Goal: Information Seeking & Learning: Learn about a topic

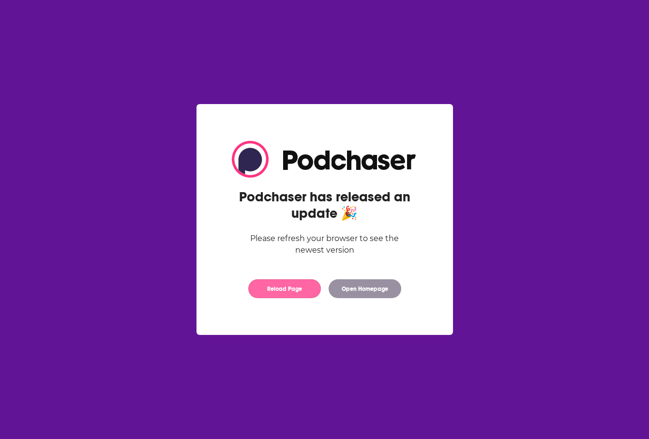
click at [287, 285] on button "Reload Page" at bounding box center [284, 288] width 73 height 19
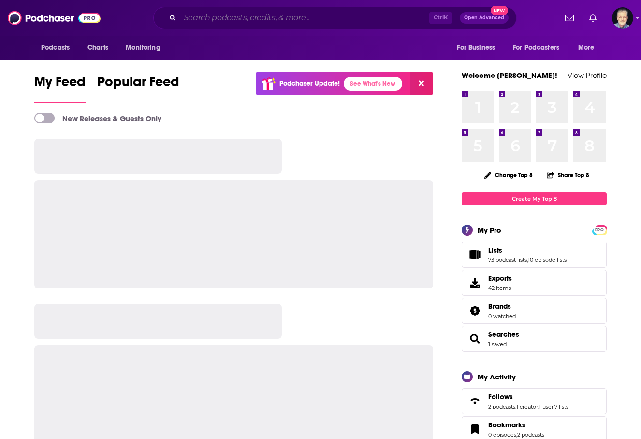
click at [250, 17] on input "Search podcasts, credits, & more..." at bounding box center [305, 17] width 250 height 15
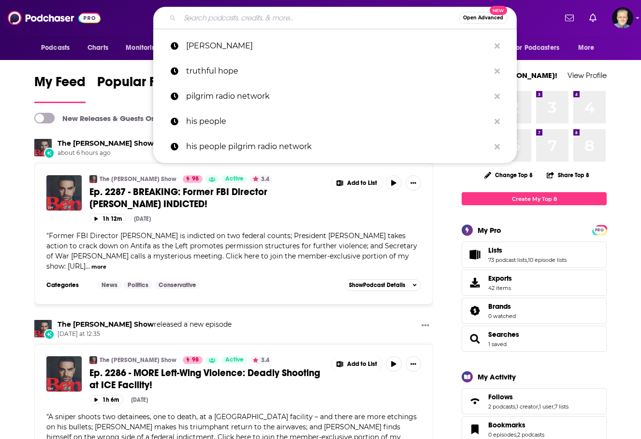
click at [208, 71] on p "truthful hope" at bounding box center [338, 71] width 304 height 25
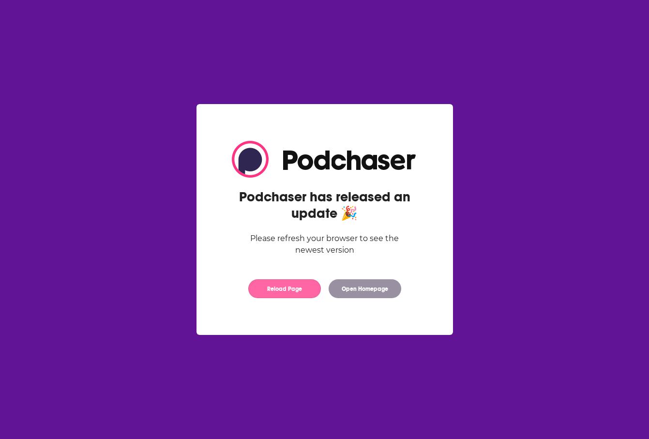
click at [283, 287] on button "Reload Page" at bounding box center [284, 288] width 73 height 19
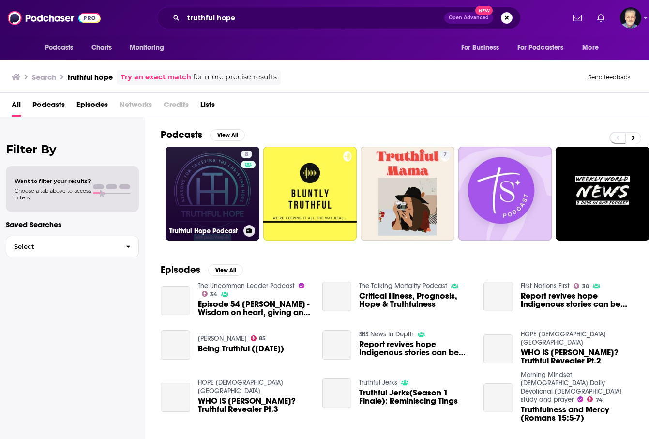
click at [229, 197] on link "8 Truthful Hope Podcast" at bounding box center [212, 194] width 94 height 94
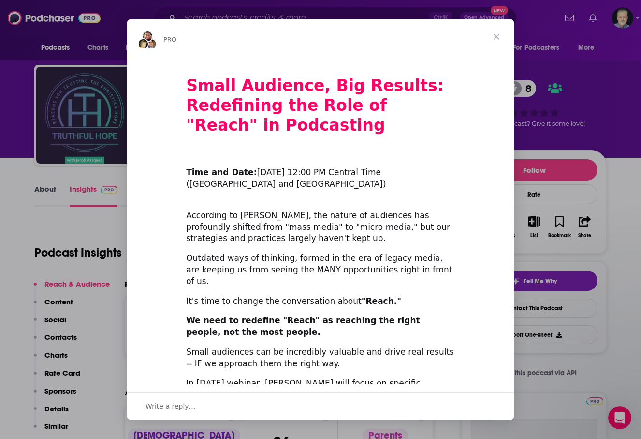
drag, startPoint x: 466, startPoint y: 88, endPoint x: 464, endPoint y: 72, distance: 16.0
click at [466, 85] on div "Small Audience, Big Results: Redefining the Role of "Reach" in Podcasting ​ Tim…" at bounding box center [320, 373] width 387 height 634
click at [269, 259] on div "Outdated ways of thinking, formed in the era of legacy media, are keeping us fr…" at bounding box center [320, 269] width 269 height 34
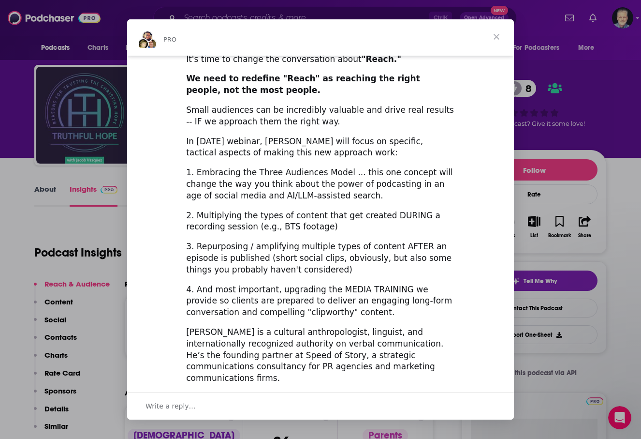
scroll to position [270, 0]
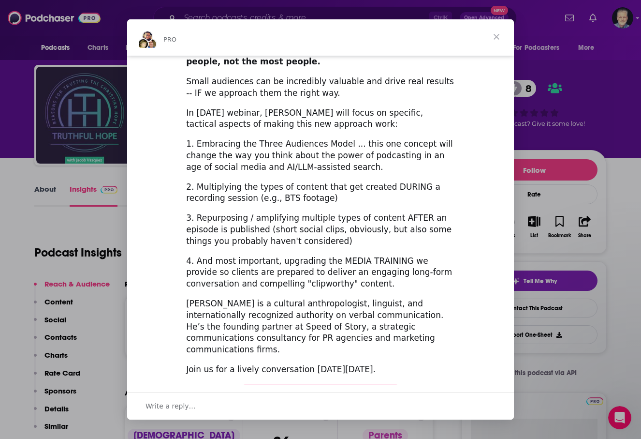
click at [496, 37] on span "Close" at bounding box center [496, 36] width 35 height 35
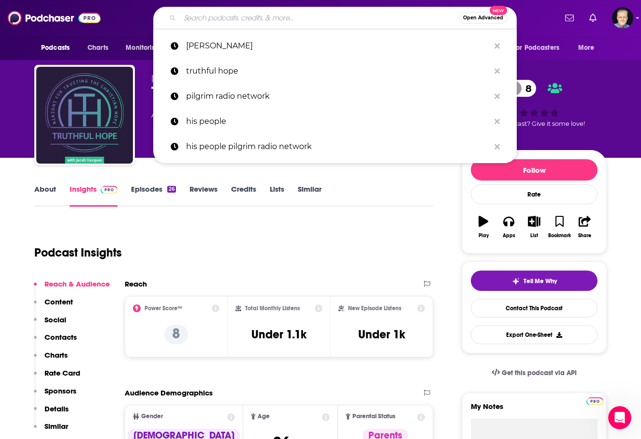
click at [262, 16] on input "Search podcasts, credits, & more..." at bounding box center [319, 17] width 279 height 15
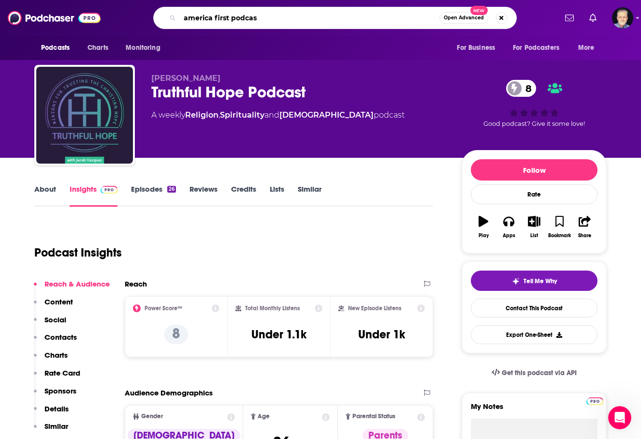
type input "america first podcast"
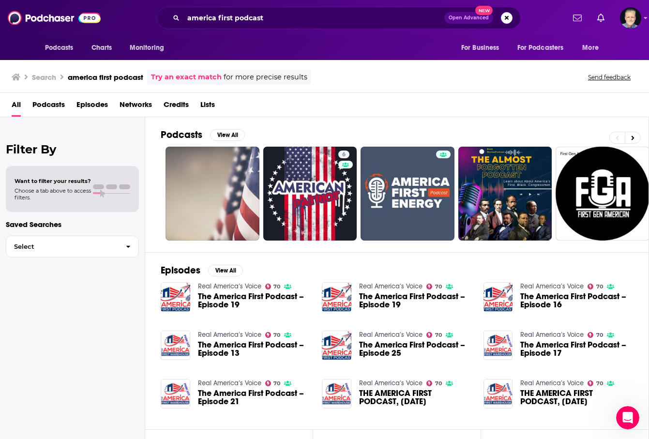
click at [237, 296] on span "The America First Podcast – Episode 19" at bounding box center [254, 300] width 113 height 16
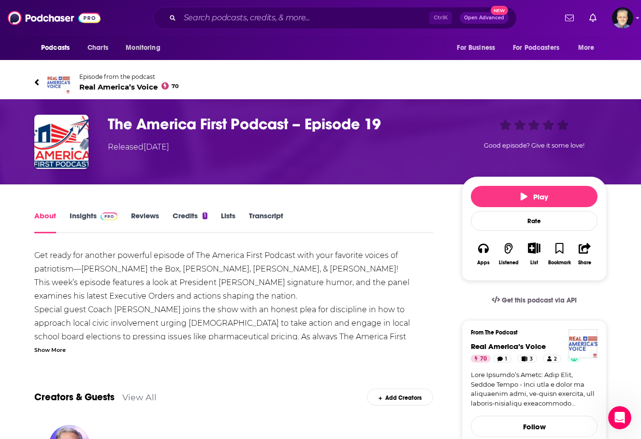
click at [102, 86] on span "Real America’s Voice 70" at bounding box center [129, 86] width 100 height 9
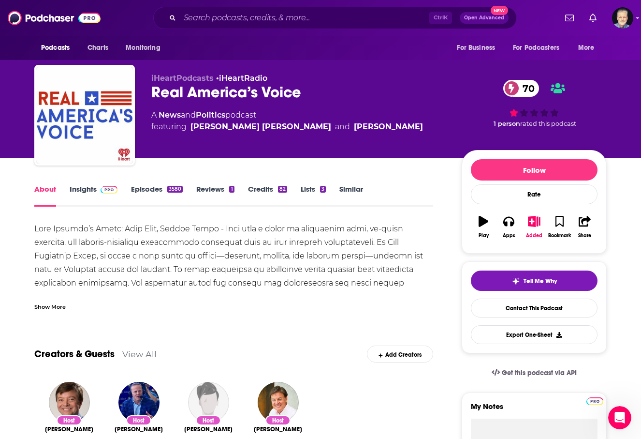
click at [87, 189] on link "Insights" at bounding box center [94, 195] width 48 height 22
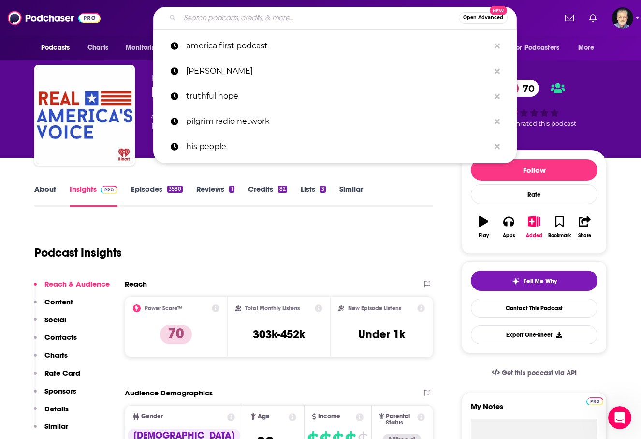
click at [228, 21] on input "Search podcasts, credits, & more..." at bounding box center [319, 17] width 279 height 15
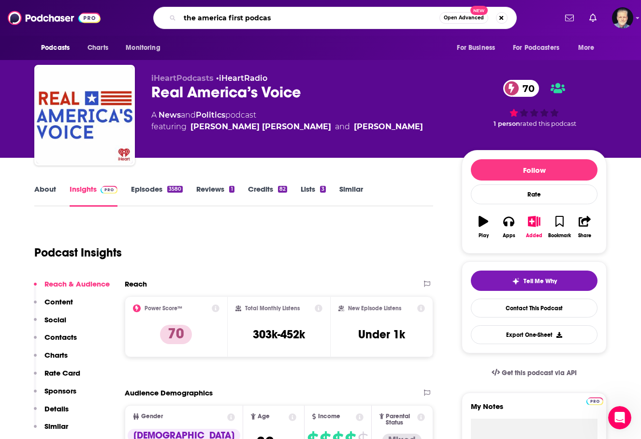
type input "the america first podcast"
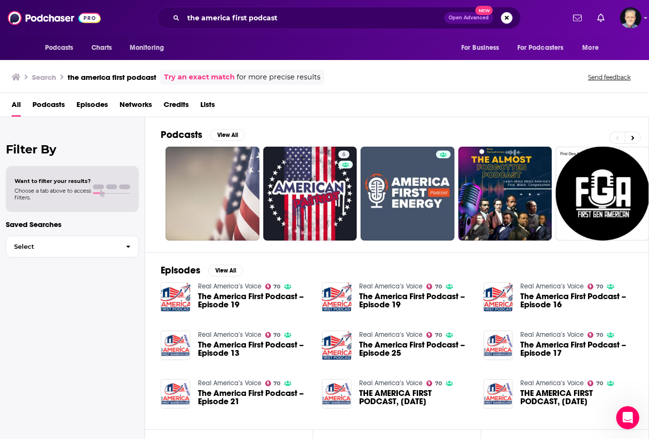
click at [283, 299] on span "The America First Podcast – Episode 19" at bounding box center [254, 300] width 113 height 16
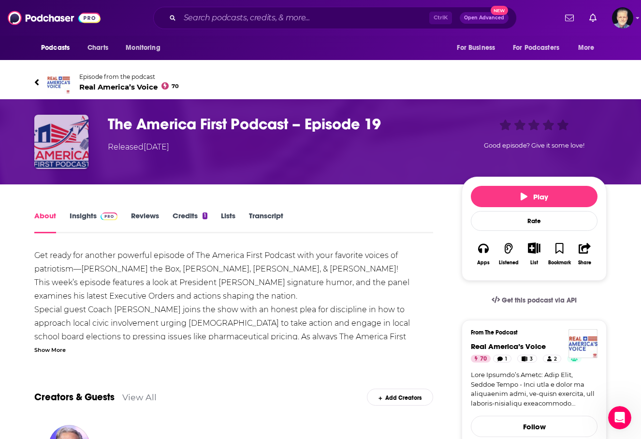
click at [68, 150] on img "The America First Podcast – Episode 19" at bounding box center [61, 142] width 54 height 54
click at [253, 123] on h1 "The America First Podcast – Episode 19" at bounding box center [277, 124] width 339 height 19
click at [75, 152] on img "The America First Podcast – Episode 19" at bounding box center [61, 142] width 54 height 54
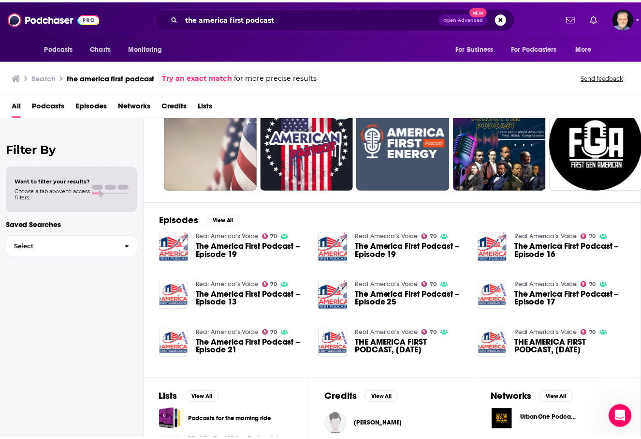
scroll to position [132, 0]
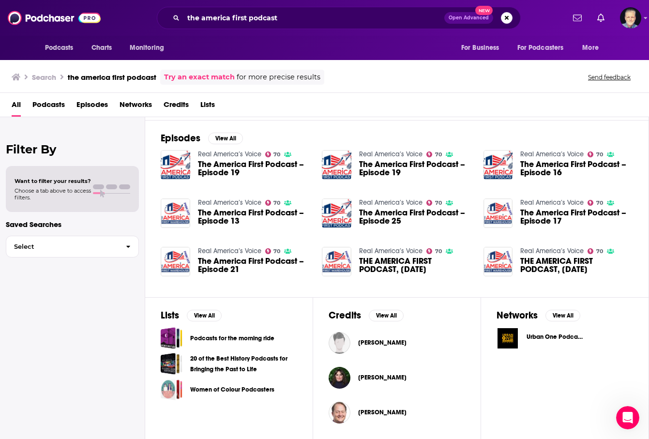
click at [52, 106] on span "Podcasts" at bounding box center [48, 107] width 32 height 20
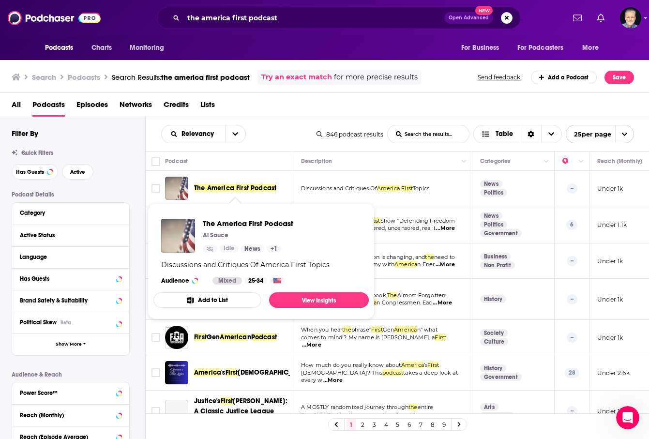
click at [258, 189] on span "The America First Podcast" at bounding box center [235, 188] width 82 height 8
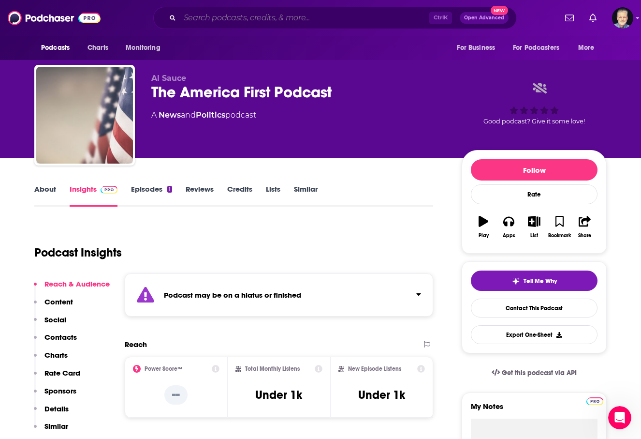
click at [265, 15] on input "Search podcasts, credits, & more..." at bounding box center [305, 17] width 250 height 15
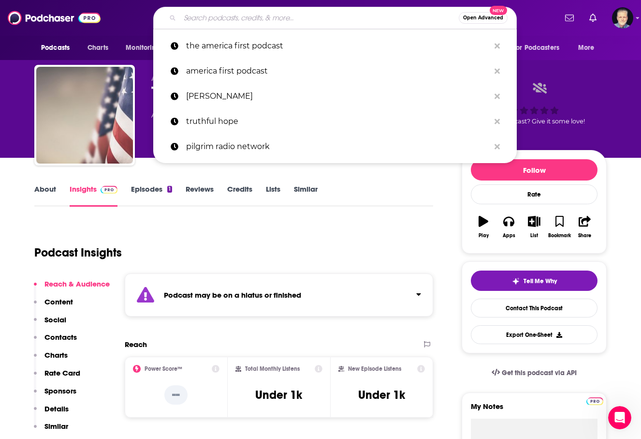
paste input "Patriettes Podcast"
type input "Patriettes Podcast"
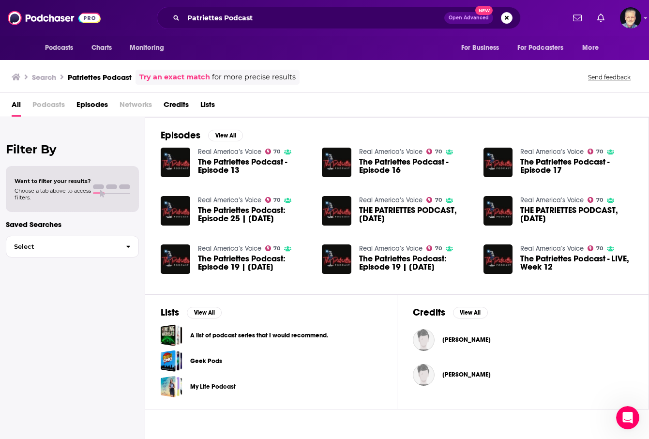
click at [216, 163] on span "The Patriettes Podcast - Episode 13" at bounding box center [254, 166] width 113 height 16
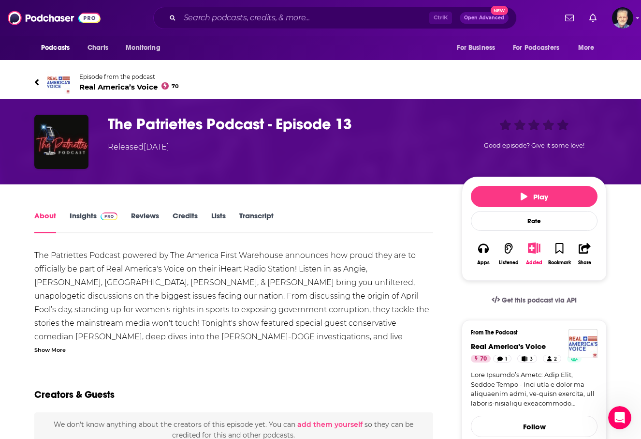
click at [84, 214] on link "Insights" at bounding box center [94, 222] width 48 height 22
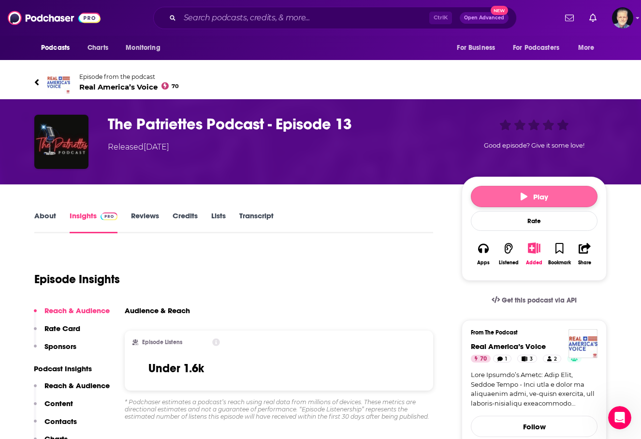
click at [529, 196] on span "Play" at bounding box center [535, 196] width 28 height 9
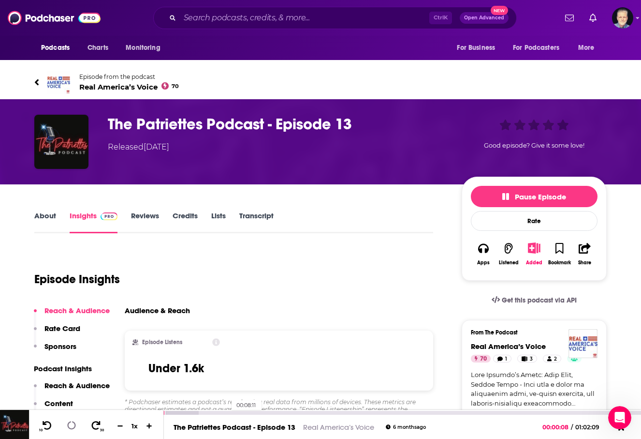
click at [227, 411] on div "00:08:11" at bounding box center [402, 413] width 477 height 4
click at [198, 411] on div at bounding box center [195, 413] width 63 height 4
click at [191, 411] on div at bounding box center [181, 413] width 34 height 4
click at [180, 413] on div at bounding box center [178, 413] width 28 height 4
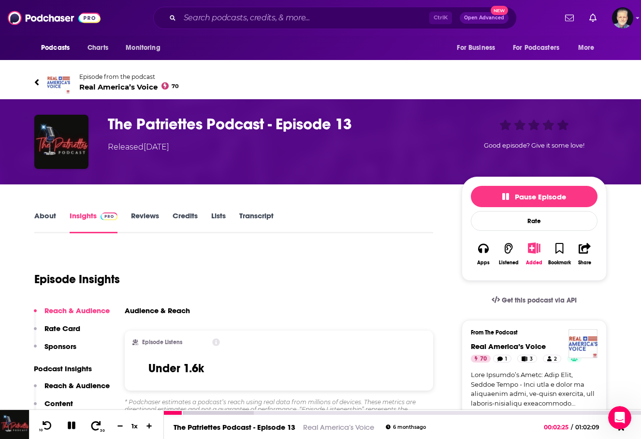
click at [96, 423] on icon at bounding box center [96, 425] width 12 height 10
click at [73, 426] on icon at bounding box center [71, 425] width 8 height 8
click at [251, 18] on input "Search podcasts, credits, & more..." at bounding box center [305, 17] width 250 height 15
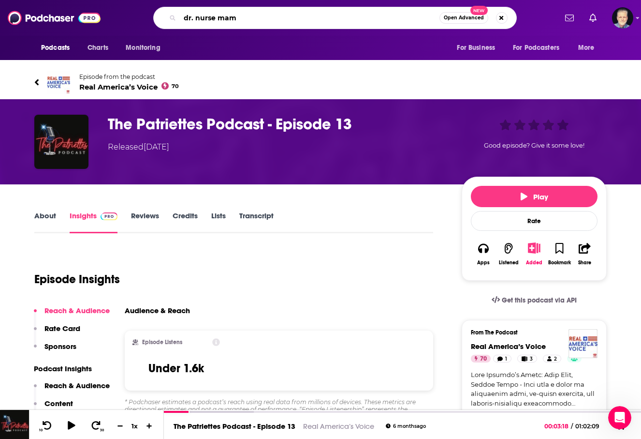
type input "dr. nurse mama"
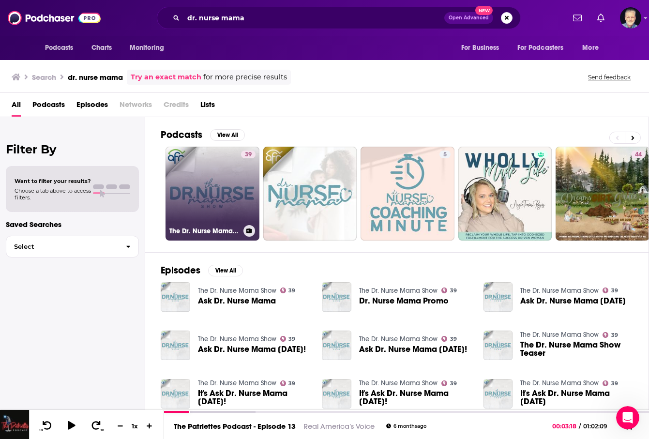
click at [229, 163] on link "39 The Dr. Nurse Mama Show" at bounding box center [212, 194] width 94 height 94
